Goal: Find specific page/section

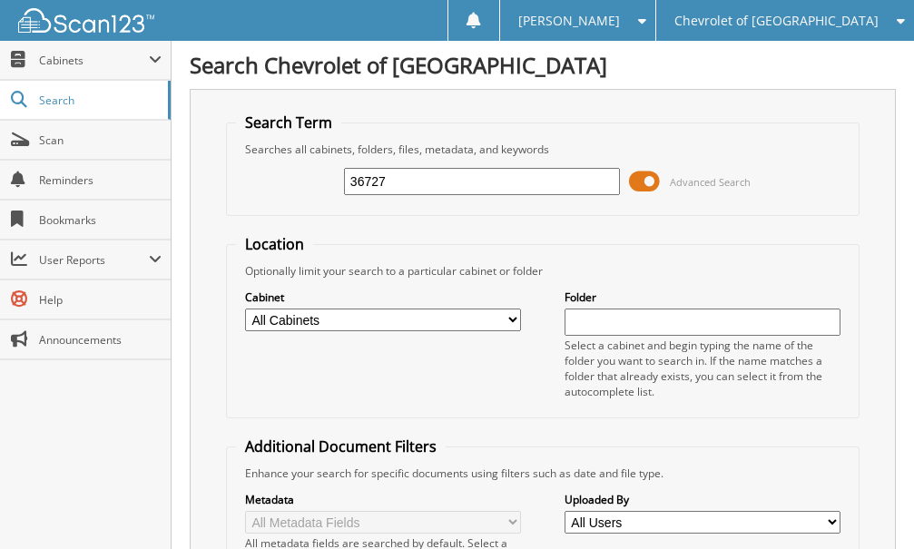
type input "36727"
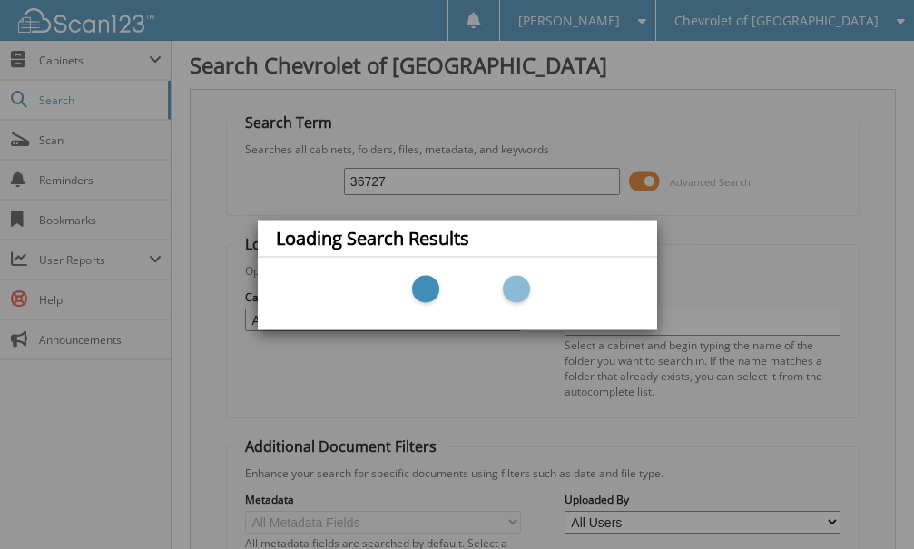
click at [782, 19] on div "Loading Search Results" at bounding box center [457, 274] width 914 height 549
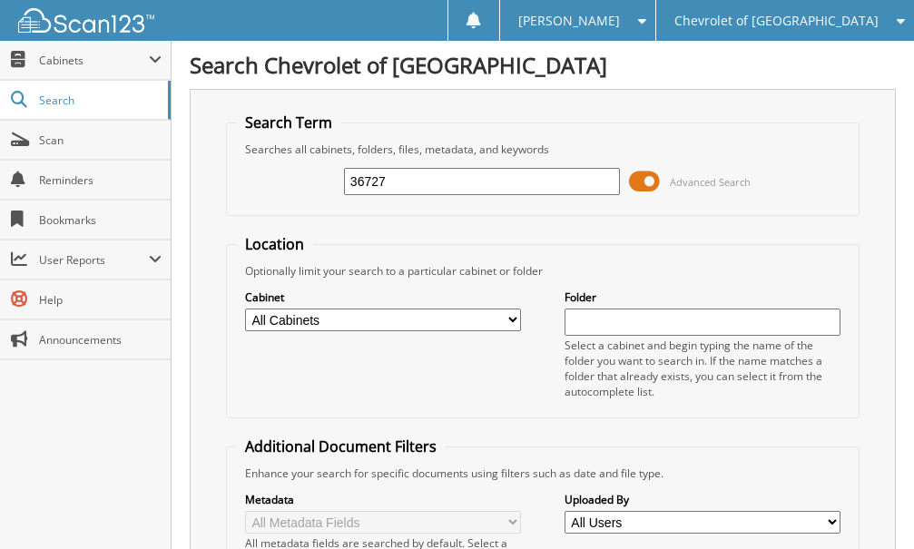
click at [810, 22] on span "Chevrolet of [GEOGRAPHIC_DATA]" at bounding box center [776, 20] width 204 height 11
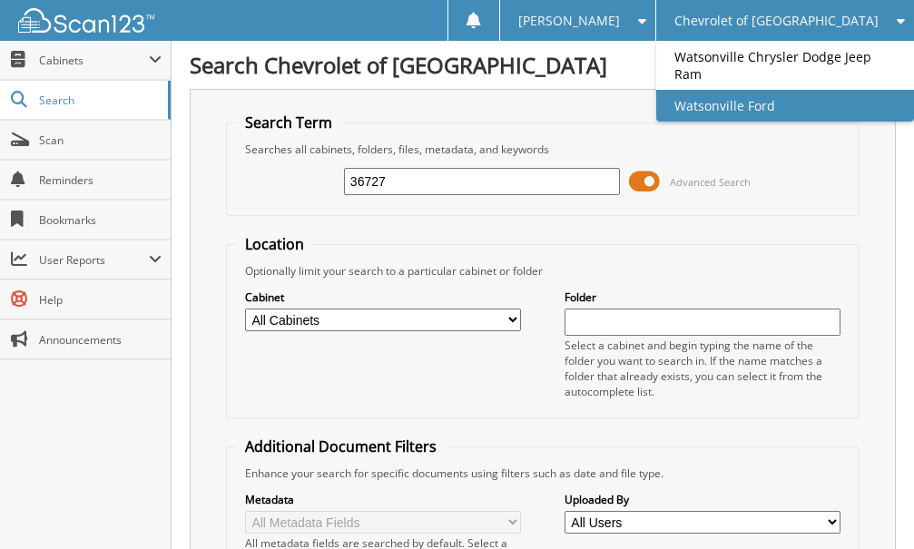
click at [794, 103] on link "Watsonville Ford" at bounding box center [785, 106] width 258 height 32
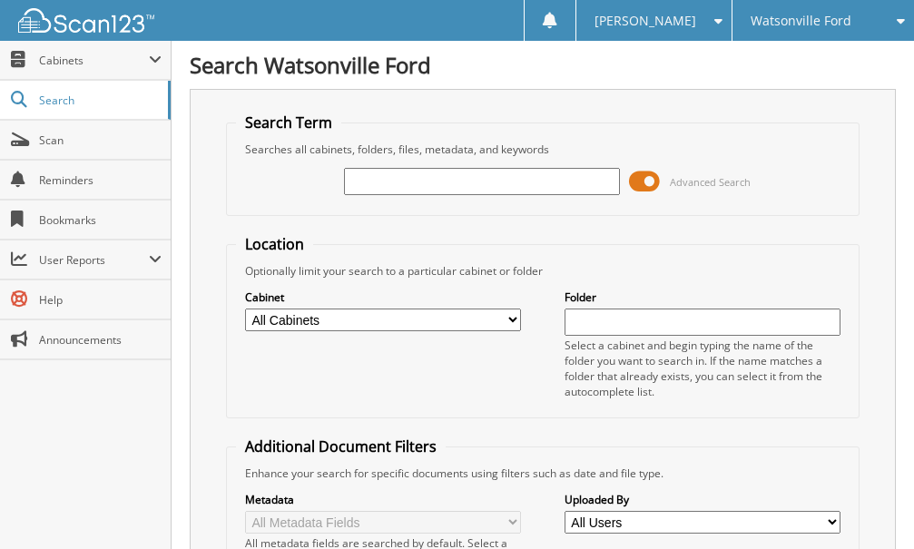
click at [414, 176] on input "text" at bounding box center [482, 181] width 276 height 27
type input "36727"
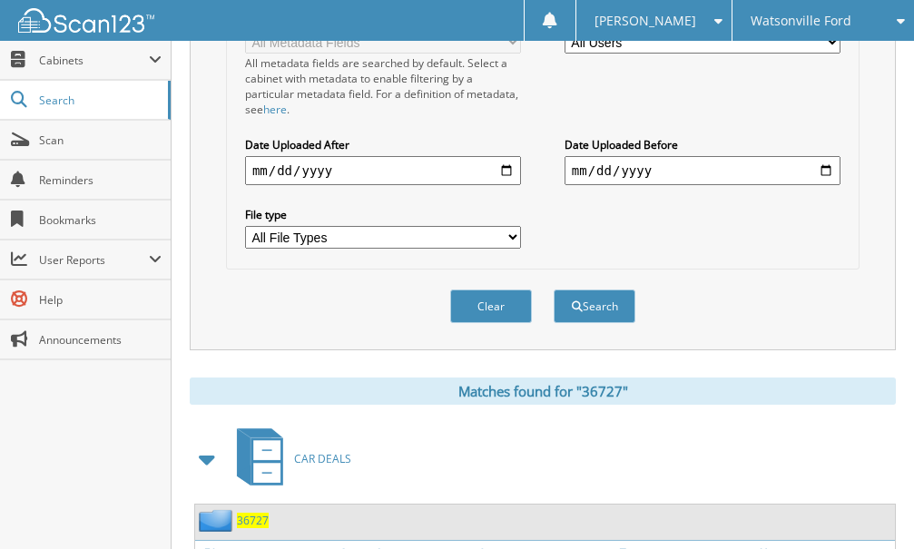
scroll to position [961, 0]
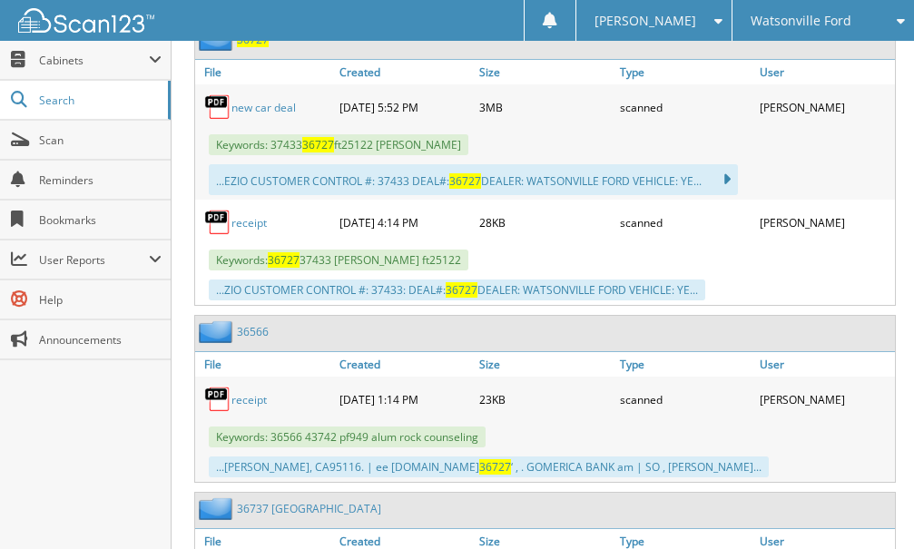
click at [261, 112] on link "new car deal" at bounding box center [263, 107] width 64 height 15
